Goal: Task Accomplishment & Management: Complete application form

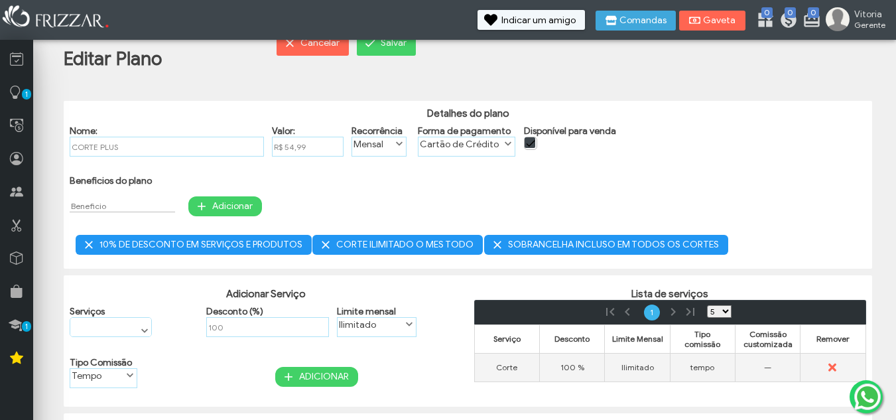
click at [323, 245] on span "submit" at bounding box center [325, 244] width 13 height 13
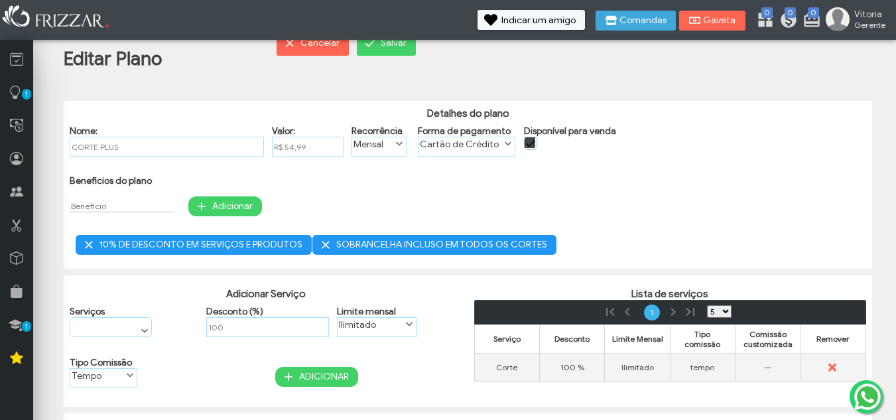
click at [323, 245] on span "submit" at bounding box center [325, 244] width 13 height 13
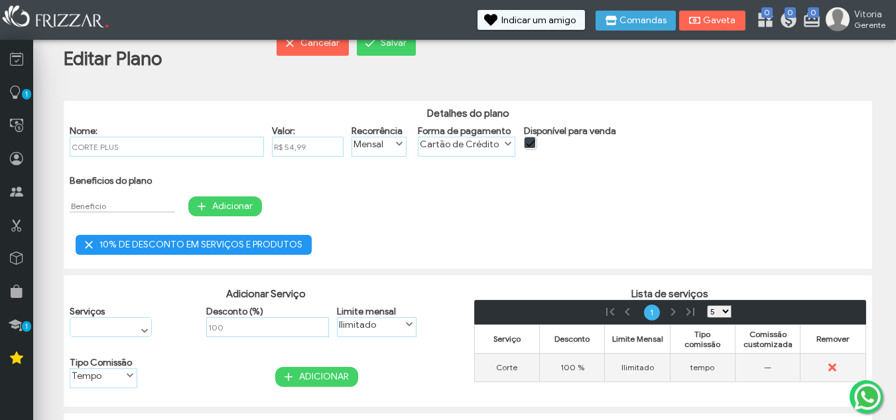
click at [105, 207] on input "text" at bounding box center [122, 206] width 105 height 13
click at [102, 204] on input "CORTES DE SEGUNDA A SEXTA" at bounding box center [122, 206] width 105 height 13
type input "CORTES ILIMITADOS DE SEGUNDA A SEXTA"
click at [212, 202] on span "Adicionar" at bounding box center [232, 206] width 40 height 20
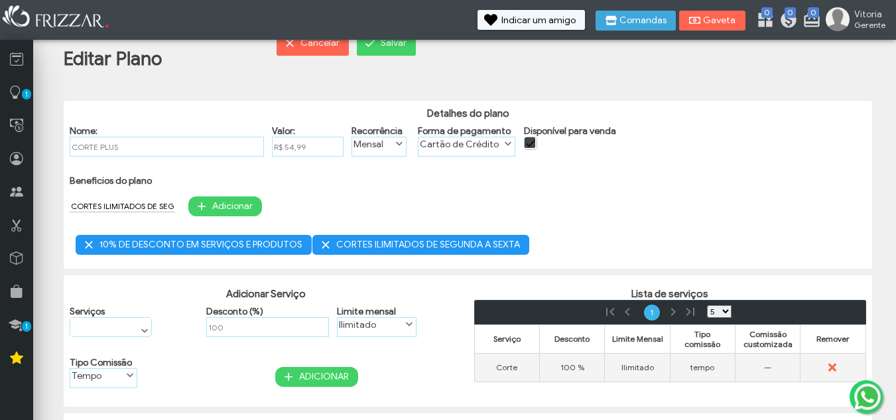
click at [155, 210] on input "CORTES ILIMITADOS DE SEGUNDA A SEXTA" at bounding box center [122, 206] width 105 height 13
type input "SOBRANCELHA INCLUSO EM TODOS OS CORTES"
click at [213, 205] on span "Adicionar" at bounding box center [232, 206] width 40 height 20
